Goal: Use online tool/utility: Utilize a website feature to perform a specific function

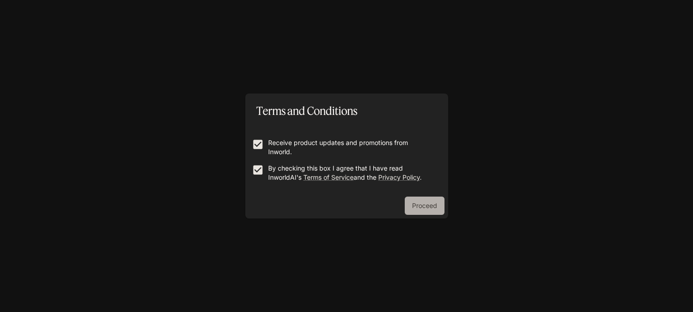
click at [415, 202] on button "Proceed" at bounding box center [425, 206] width 40 height 18
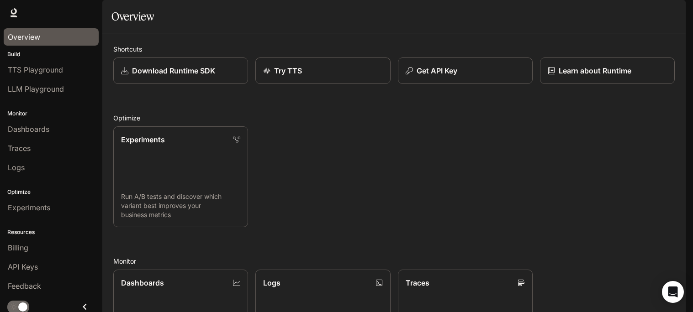
click at [67, 35] on div "Overview" at bounding box center [51, 37] width 87 height 11
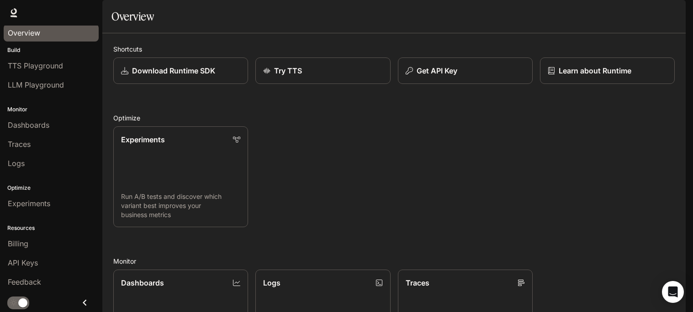
click at [30, 56] on li "TTS Playground" at bounding box center [51, 65] width 102 height 19
click at [29, 58] on link "TTS Playground" at bounding box center [51, 65] width 95 height 17
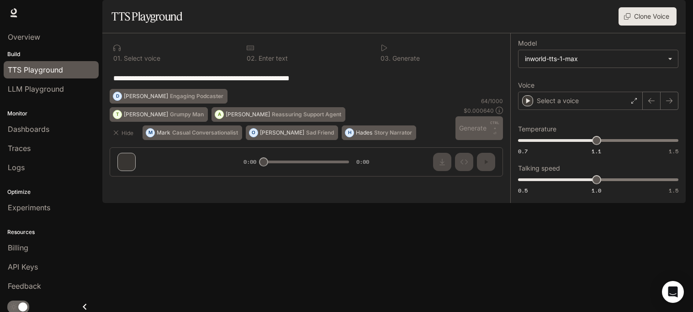
click at [669, 16] on icon "button" at bounding box center [672, 12] width 7 height 7
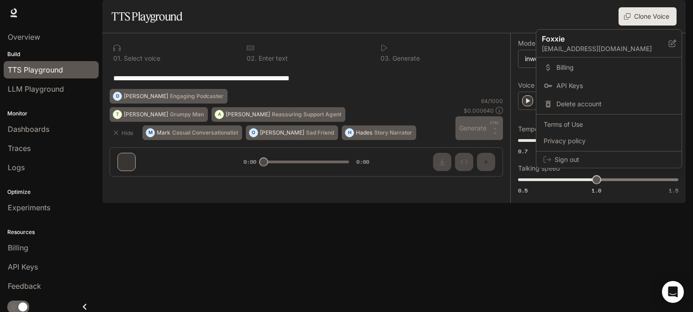
click at [481, 115] on div at bounding box center [346, 156] width 693 height 312
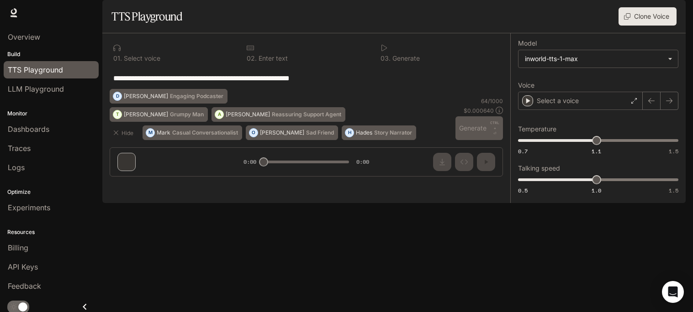
click at [657, 26] on button "Clone Voice" at bounding box center [647, 16] width 58 height 18
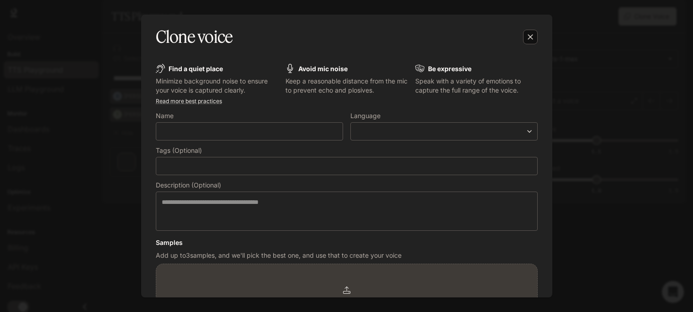
click at [521, 30] on button "button" at bounding box center [530, 37] width 22 height 22
